Goal: Use online tool/utility

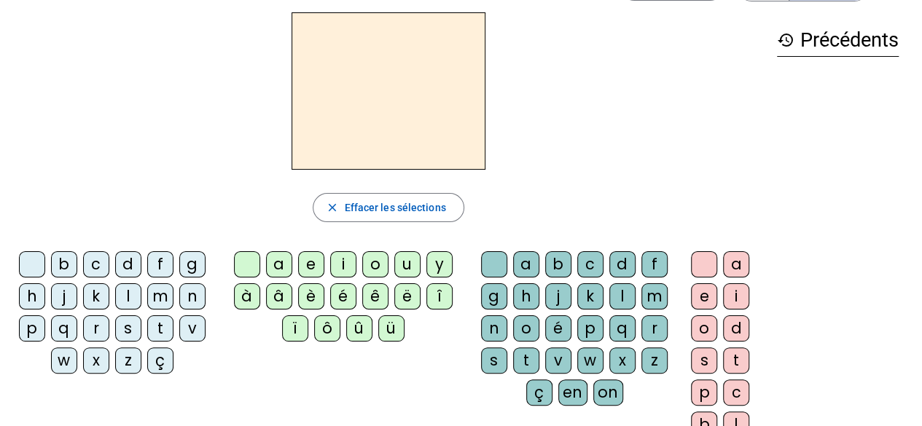
scroll to position [54, 0]
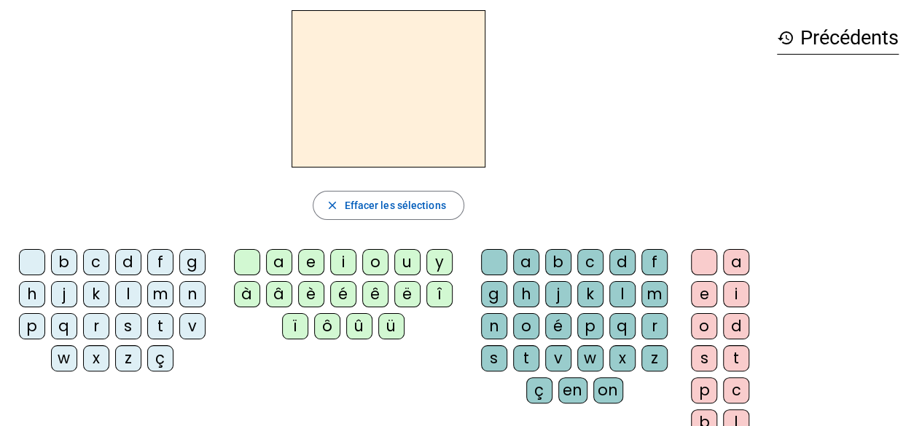
click at [608, 122] on div at bounding box center [389, 88] width 754 height 157
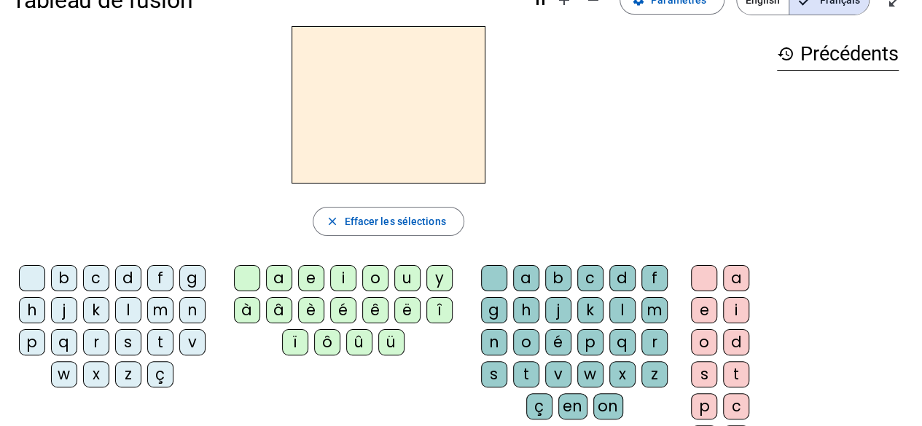
scroll to position [39, 0]
click at [165, 301] on div "m" at bounding box center [160, 310] width 26 height 26
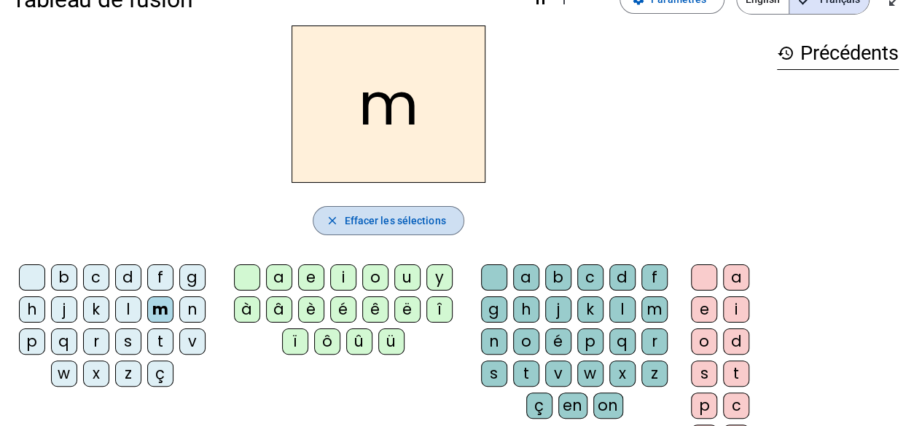
click at [362, 221] on span "Effacer les sélections" at bounding box center [394, 220] width 101 height 17
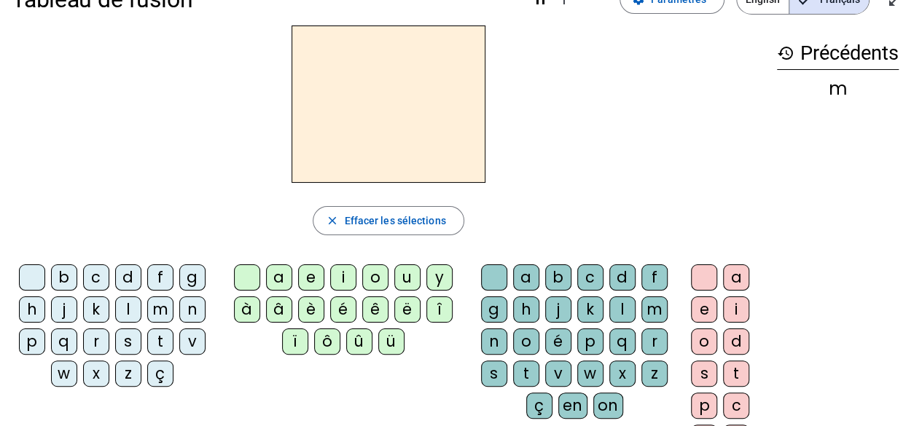
click at [318, 279] on div "e" at bounding box center [311, 278] width 26 height 26
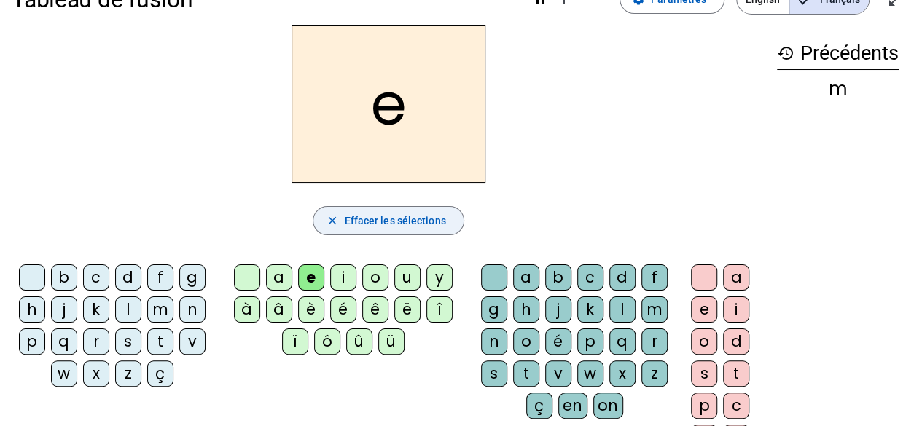
click at [391, 222] on span "Effacer les sélections" at bounding box center [394, 220] width 101 height 17
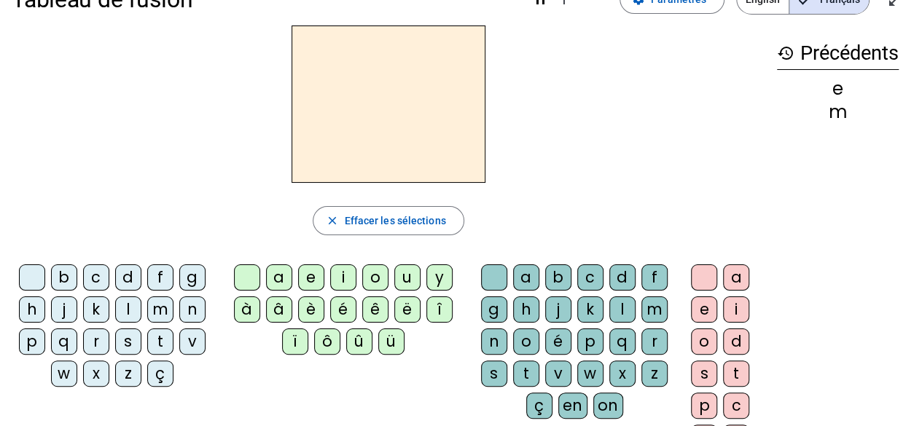
click at [66, 337] on div "q" at bounding box center [64, 342] width 26 height 26
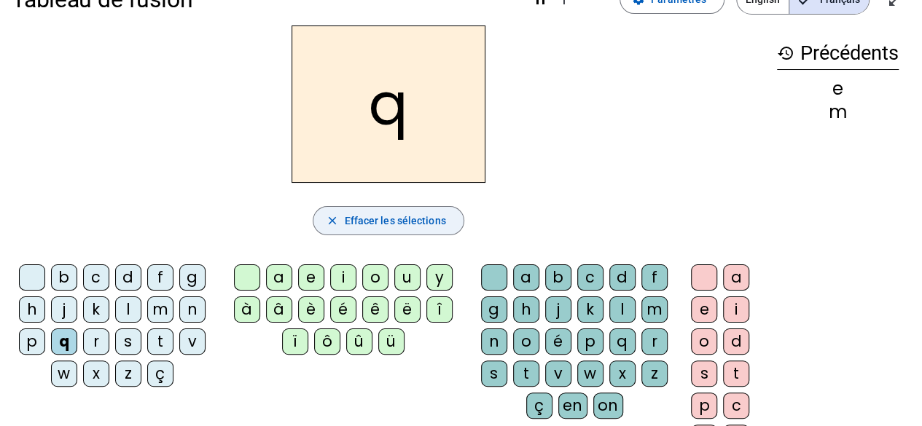
click at [363, 230] on span "button" at bounding box center [387, 220] width 149 height 35
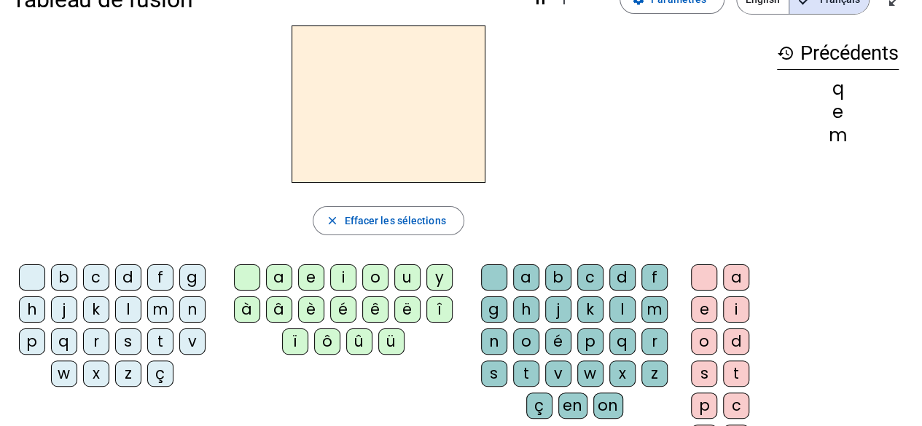
click at [160, 276] on div "f" at bounding box center [160, 278] width 26 height 26
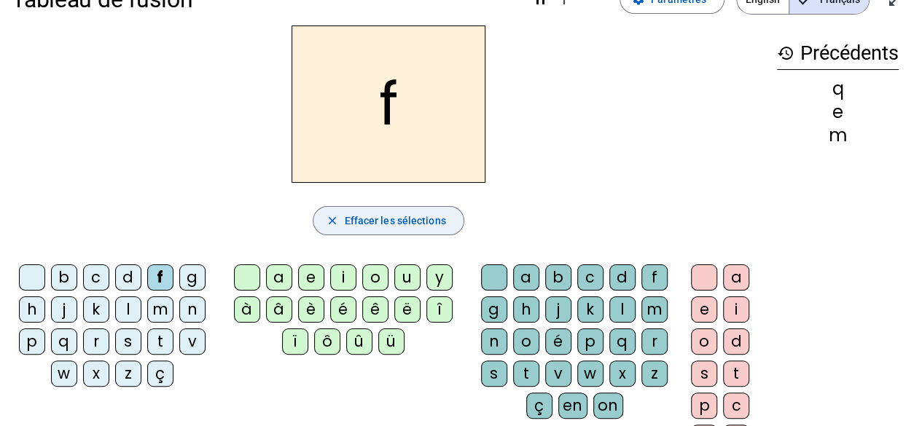
click at [343, 225] on span "button" at bounding box center [387, 220] width 149 height 35
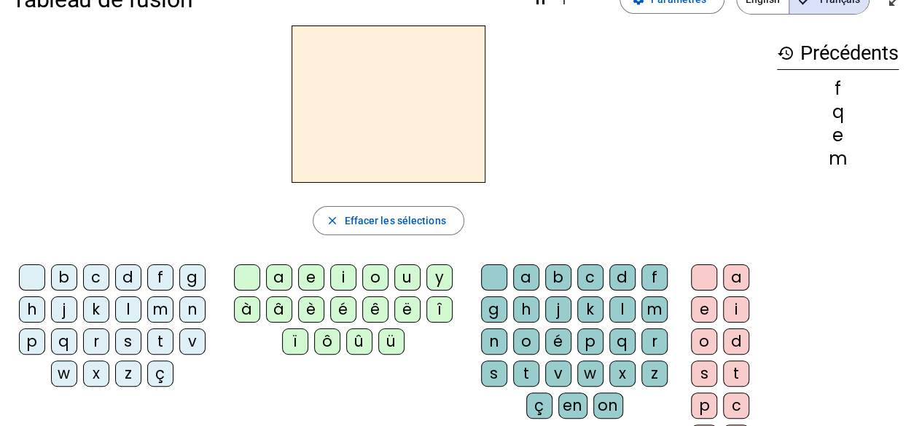
click at [195, 279] on div "g" at bounding box center [192, 278] width 26 height 26
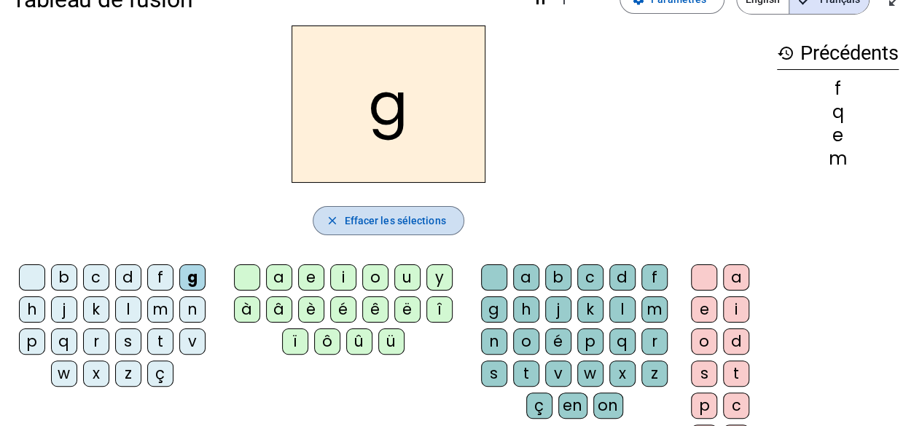
click at [362, 214] on span "Effacer les sélections" at bounding box center [394, 220] width 101 height 17
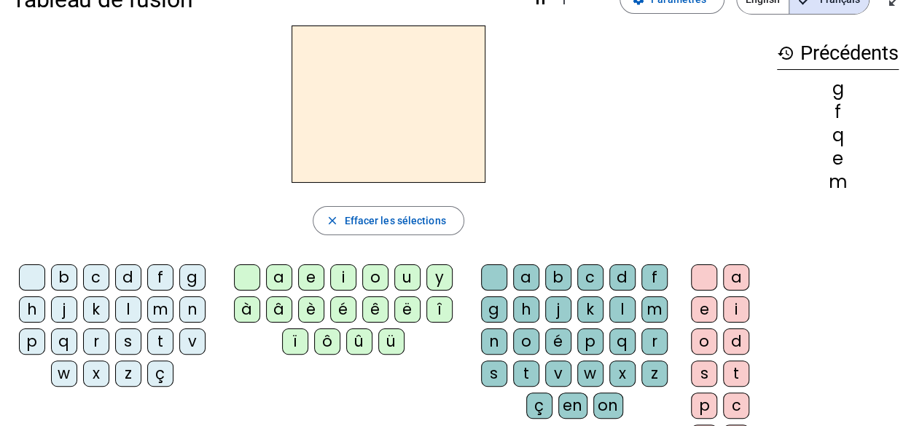
click at [410, 275] on div "u" at bounding box center [407, 278] width 26 height 26
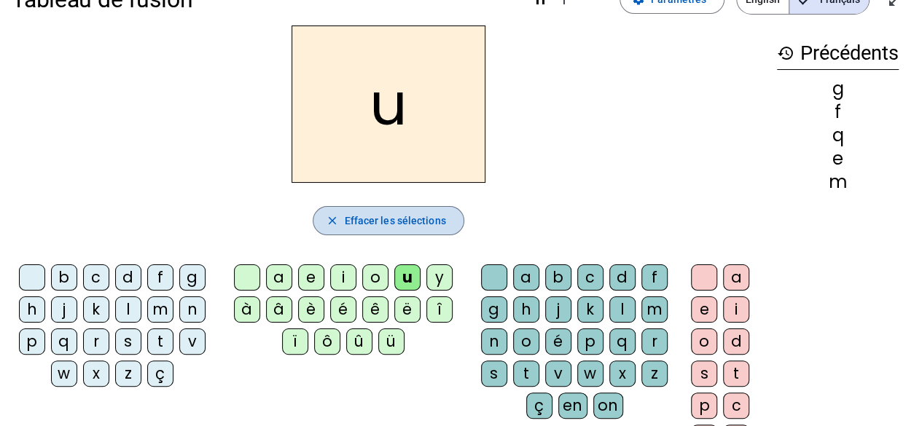
click at [412, 222] on span "Effacer les sélections" at bounding box center [394, 220] width 101 height 17
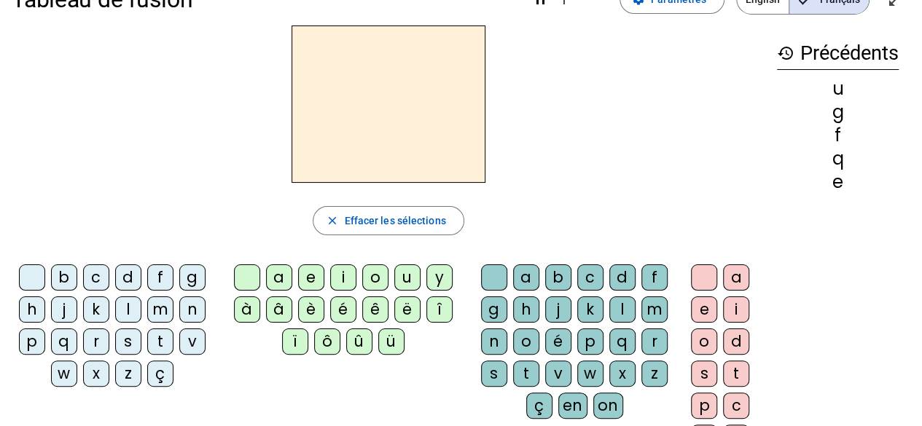
click at [102, 308] on div "k" at bounding box center [96, 310] width 26 height 26
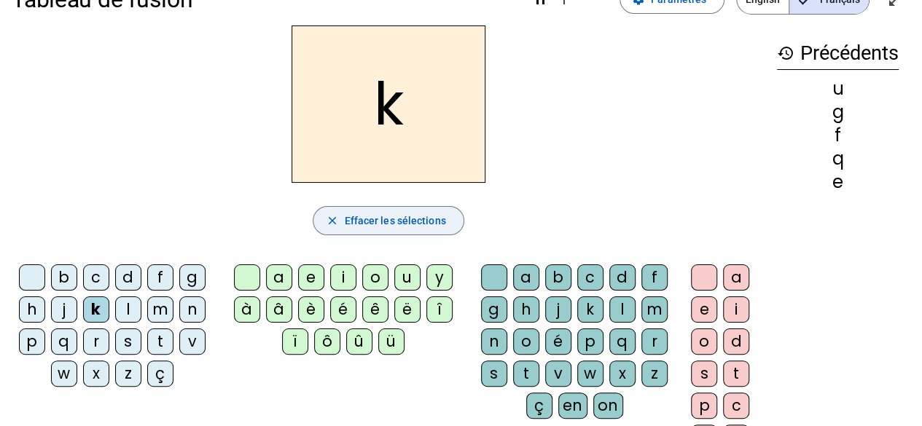
click at [386, 216] on span "Effacer les sélections" at bounding box center [394, 220] width 101 height 17
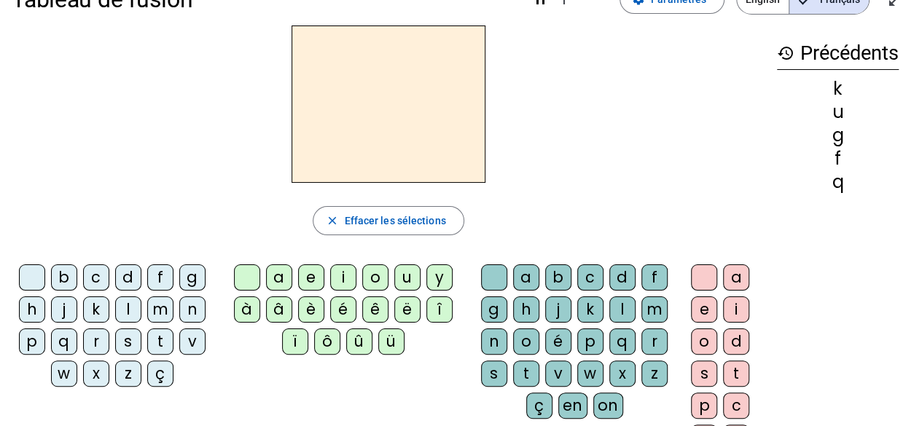
click at [35, 340] on div "p" at bounding box center [32, 342] width 26 height 26
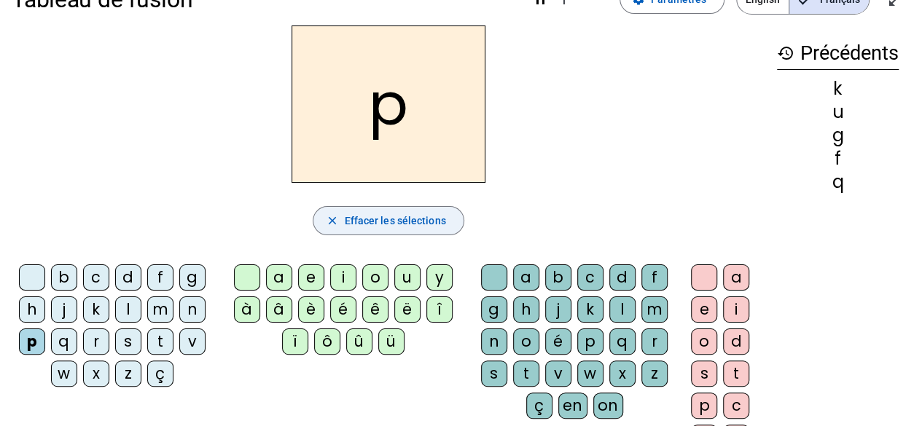
click at [375, 225] on span "Effacer les sélections" at bounding box center [394, 220] width 101 height 17
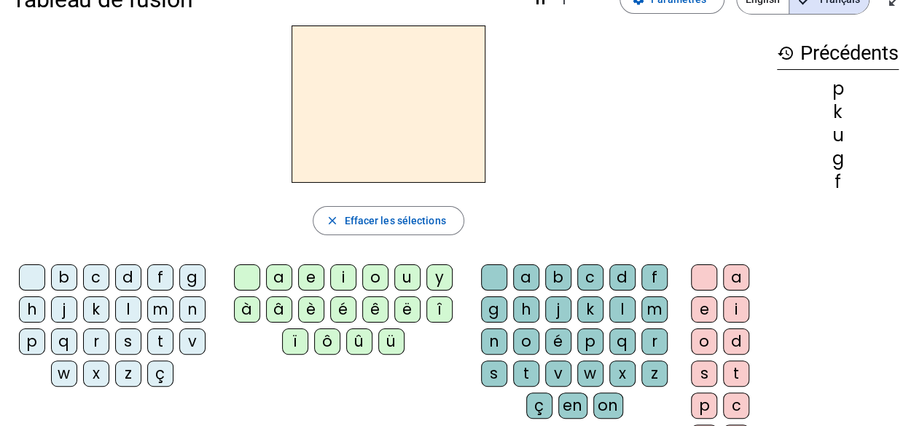
click at [194, 313] on div "n" at bounding box center [192, 310] width 26 height 26
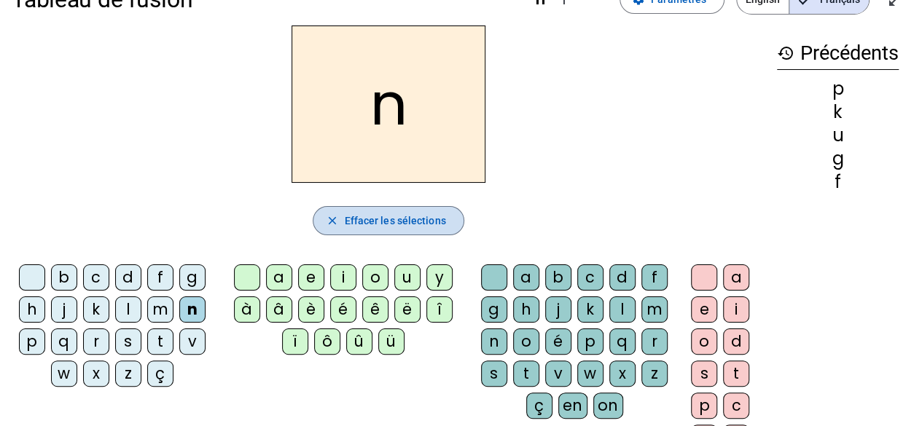
click at [435, 213] on span "Effacer les sélections" at bounding box center [394, 220] width 101 height 17
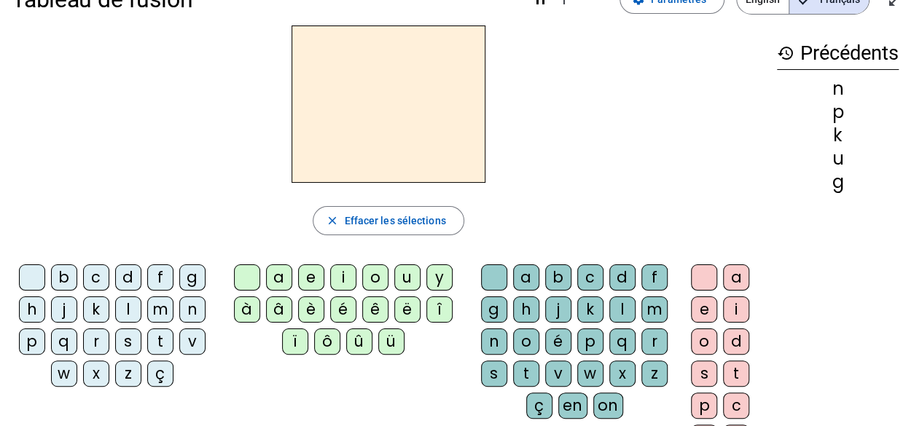
click at [342, 284] on div "i" at bounding box center [343, 278] width 26 height 26
